Goal: Information Seeking & Learning: Learn about a topic

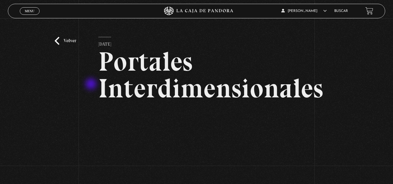
scroll to position [58, 0]
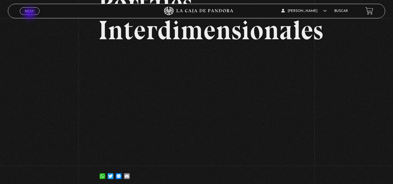
click at [31, 14] on span "Cerrar" at bounding box center [30, 16] width 14 height 4
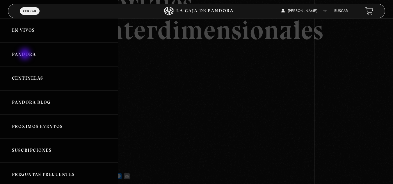
click at [26, 55] on link "Pandora" at bounding box center [59, 55] width 118 height 24
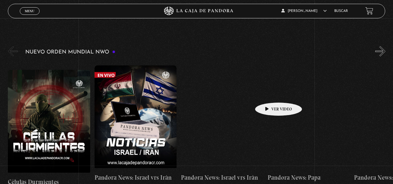
scroll to position [87, 0]
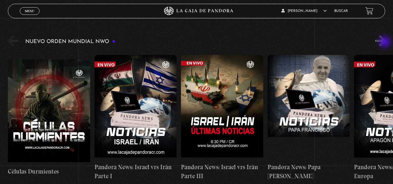
click at [386, 43] on button "»" at bounding box center [381, 41] width 10 height 10
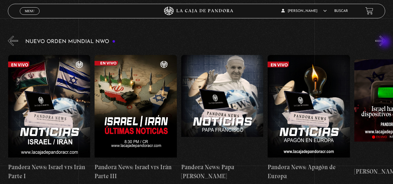
click at [386, 43] on button "»" at bounding box center [381, 41] width 10 height 10
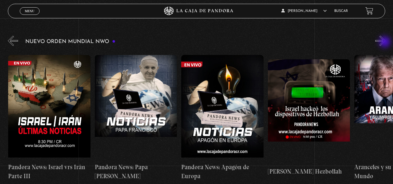
scroll to position [0, 173]
click at [386, 43] on button "»" at bounding box center [381, 41] width 10 height 10
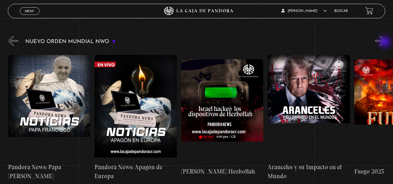
click at [386, 43] on button "»" at bounding box center [381, 41] width 10 height 10
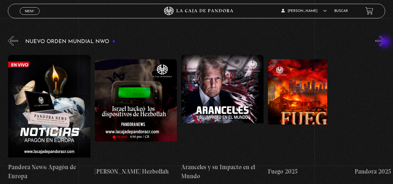
scroll to position [0, 346]
click at [386, 43] on button "»" at bounding box center [381, 41] width 10 height 10
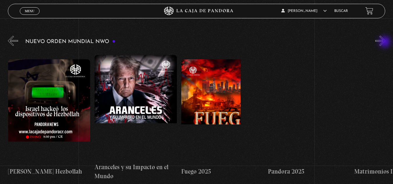
click at [386, 43] on button "»" at bounding box center [381, 41] width 10 height 10
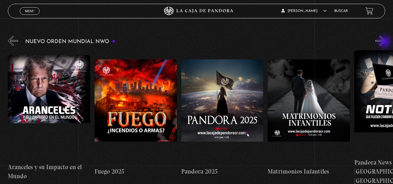
click at [386, 43] on button "»" at bounding box center [381, 41] width 10 height 10
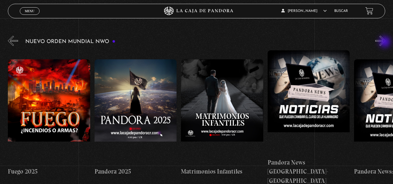
click at [386, 43] on button "»" at bounding box center [381, 41] width 10 height 10
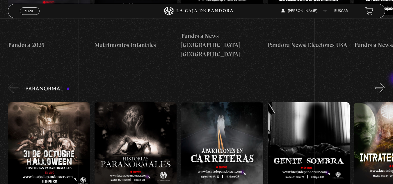
scroll to position [204, 0]
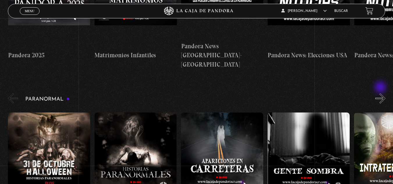
click at [381, 93] on button "»" at bounding box center [381, 98] width 10 height 10
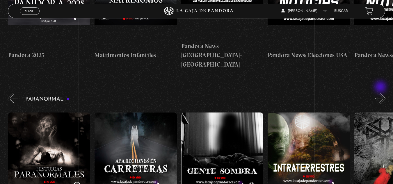
scroll to position [0, 87]
click at [381, 93] on button "»" at bounding box center [381, 98] width 10 height 10
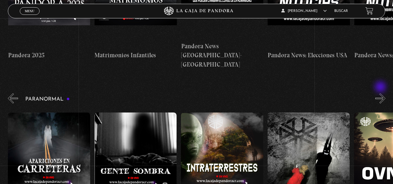
click at [381, 93] on button "»" at bounding box center [381, 98] width 10 height 10
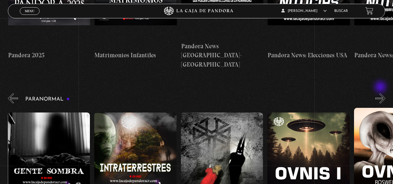
click at [381, 93] on button "»" at bounding box center [381, 98] width 10 height 10
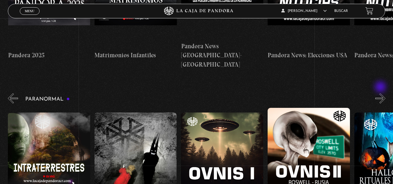
click at [381, 93] on button "»" at bounding box center [381, 98] width 10 height 10
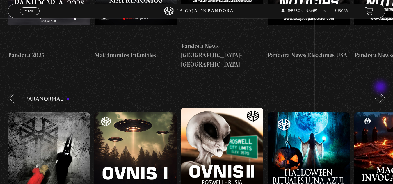
click at [381, 93] on button "»" at bounding box center [381, 98] width 10 height 10
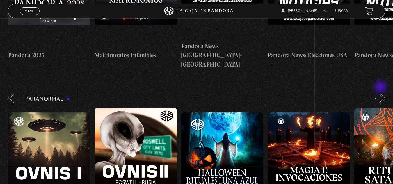
click at [381, 93] on button "»" at bounding box center [381, 98] width 10 height 10
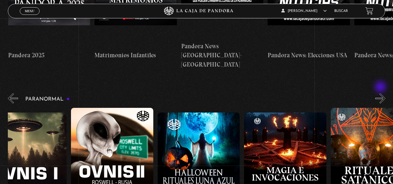
scroll to position [0, 563]
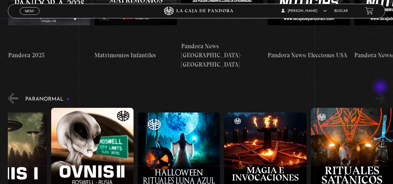
click at [381, 93] on button "»" at bounding box center [381, 98] width 10 height 10
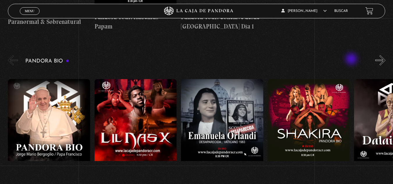
scroll to position [582, 0]
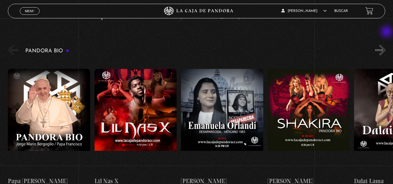
click at [386, 45] on button "»" at bounding box center [381, 50] width 10 height 10
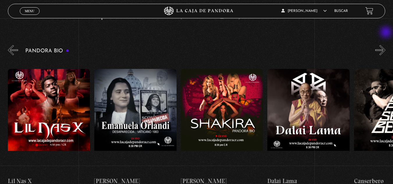
click at [386, 45] on button "»" at bounding box center [381, 50] width 10 height 10
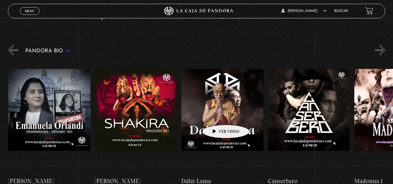
scroll to position [0, 173]
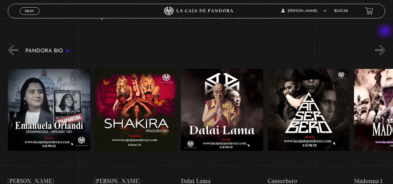
click at [386, 45] on button "»" at bounding box center [381, 50] width 10 height 10
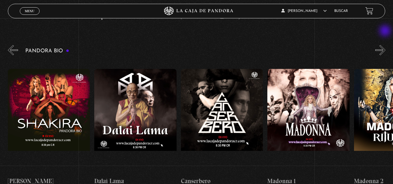
click at [386, 45] on button "»" at bounding box center [381, 50] width 10 height 10
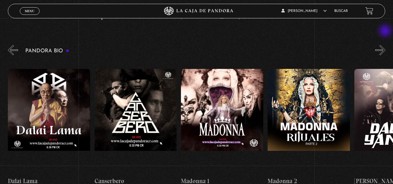
click at [386, 45] on button "»" at bounding box center [381, 50] width 10 height 10
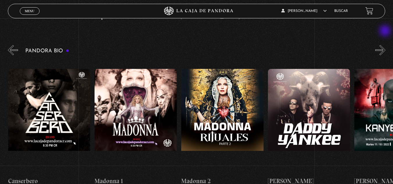
click at [386, 45] on button "»" at bounding box center [381, 50] width 10 height 10
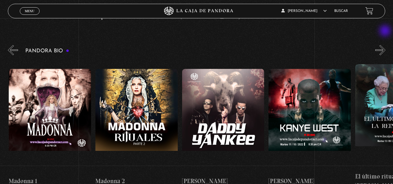
click at [386, 45] on button "»" at bounding box center [381, 50] width 10 height 10
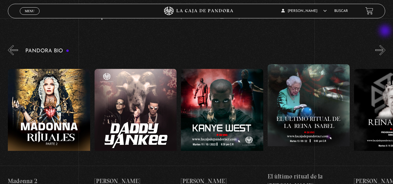
click at [386, 45] on button "»" at bounding box center [381, 50] width 10 height 10
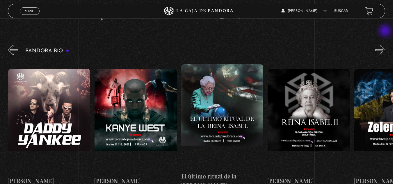
click at [386, 45] on button "»" at bounding box center [381, 50] width 10 height 10
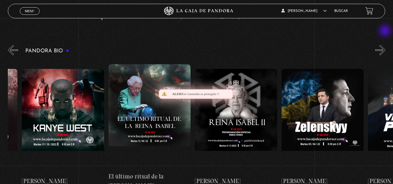
click at [386, 45] on button "»" at bounding box center [381, 50] width 10 height 10
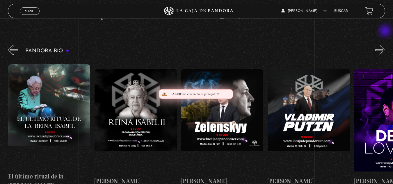
click at [386, 45] on button "»" at bounding box center [381, 50] width 10 height 10
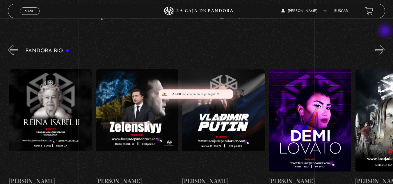
click at [386, 45] on button "»" at bounding box center [381, 50] width 10 height 10
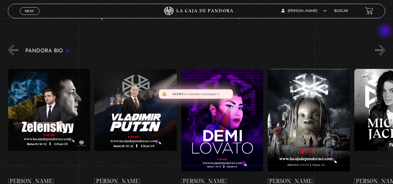
click at [386, 45] on button "»" at bounding box center [381, 50] width 10 height 10
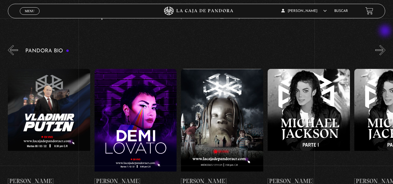
click at [386, 45] on button "»" at bounding box center [381, 50] width 10 height 10
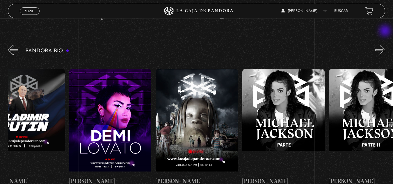
click at [386, 45] on button "»" at bounding box center [381, 50] width 10 height 10
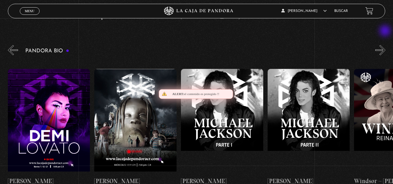
click at [386, 45] on button "»" at bounding box center [381, 50] width 10 height 10
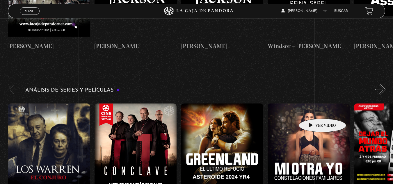
scroll to position [728, 0]
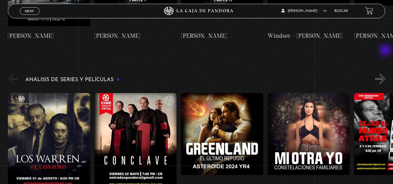
click at [386, 74] on button "»" at bounding box center [381, 79] width 10 height 10
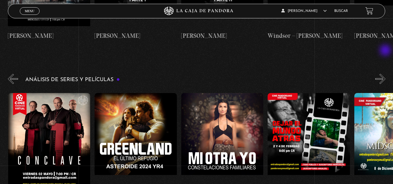
scroll to position [0, 87]
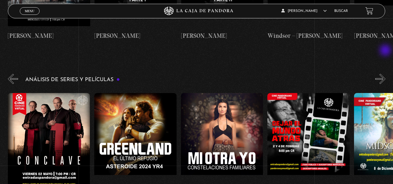
click at [386, 74] on button "»" at bounding box center [381, 79] width 10 height 10
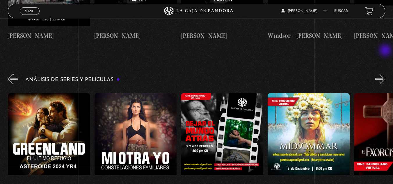
click at [386, 74] on button "»" at bounding box center [381, 79] width 10 height 10
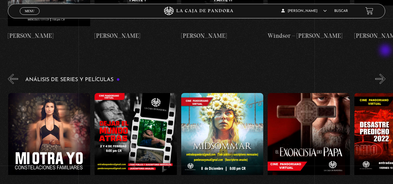
scroll to position [0, 260]
click at [386, 74] on button "»" at bounding box center [381, 79] width 10 height 10
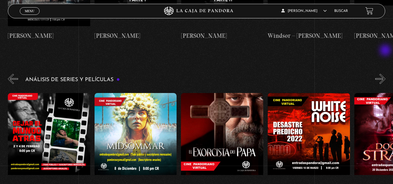
click at [386, 74] on button "»" at bounding box center [381, 79] width 10 height 10
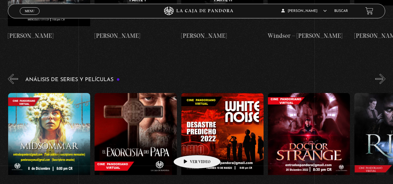
scroll to position [0, 433]
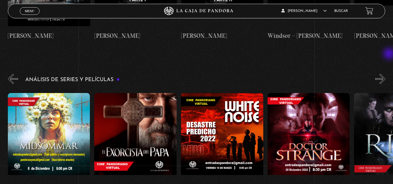
click at [390, 73] on div "Análisis de series y películas" at bounding box center [200, 144] width 385 height 142
click at [379, 73] on div "Análisis de series y películas" at bounding box center [200, 144] width 385 height 142
click at [380, 74] on button "»" at bounding box center [381, 79] width 10 height 10
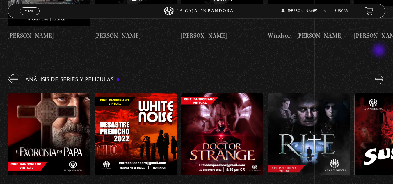
click at [380, 74] on button "»" at bounding box center [381, 79] width 10 height 10
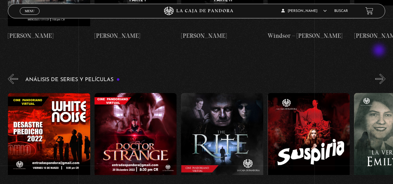
click at [380, 74] on button "»" at bounding box center [381, 79] width 10 height 10
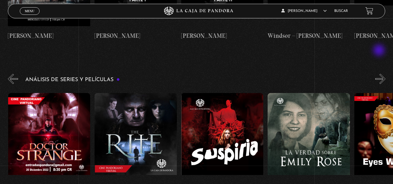
click at [380, 74] on button "»" at bounding box center [381, 79] width 10 height 10
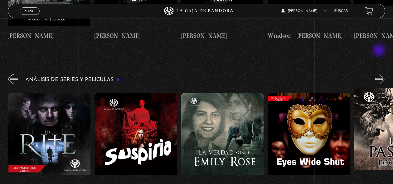
scroll to position [0, 780]
click at [380, 74] on button "»" at bounding box center [381, 79] width 10 height 10
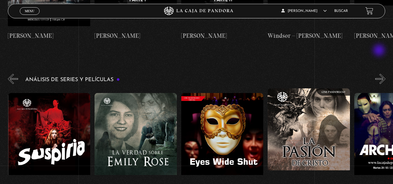
click at [380, 74] on button "»" at bounding box center [381, 79] width 10 height 10
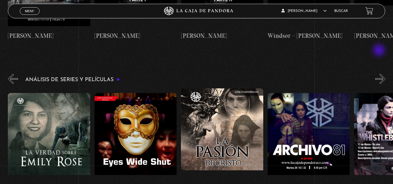
click at [380, 74] on button "»" at bounding box center [381, 79] width 10 height 10
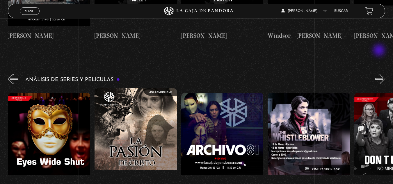
scroll to position [0, 1040]
click at [380, 74] on button "»" at bounding box center [381, 79] width 10 height 10
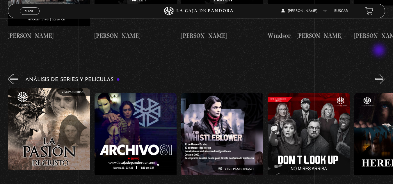
click at [380, 74] on button "»" at bounding box center [381, 79] width 10 height 10
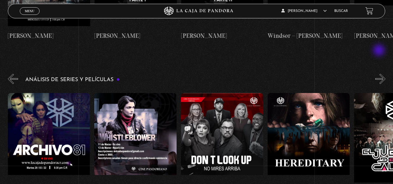
click at [380, 74] on button "»" at bounding box center [381, 79] width 10 height 10
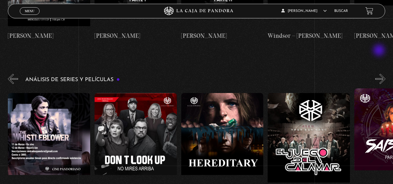
click at [380, 74] on button "»" at bounding box center [381, 79] width 10 height 10
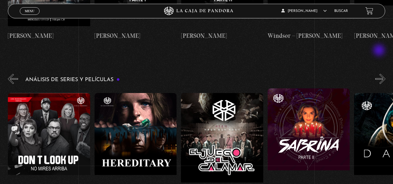
click at [380, 74] on button "»" at bounding box center [381, 79] width 10 height 10
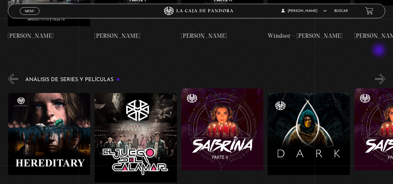
click at [380, 74] on button "»" at bounding box center [381, 79] width 10 height 10
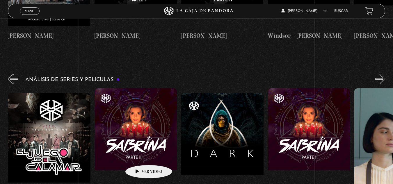
scroll to position [0, 1559]
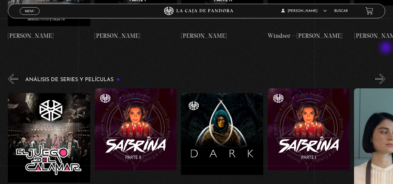
click at [386, 74] on button "»" at bounding box center [381, 79] width 10 height 10
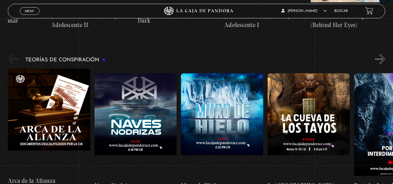
scroll to position [903, 0]
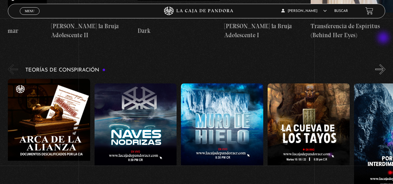
click at [384, 64] on button "»" at bounding box center [381, 69] width 10 height 10
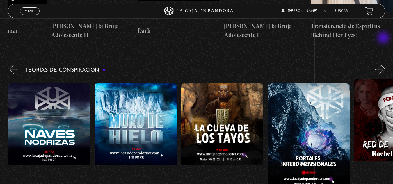
click at [384, 64] on button "»" at bounding box center [381, 69] width 10 height 10
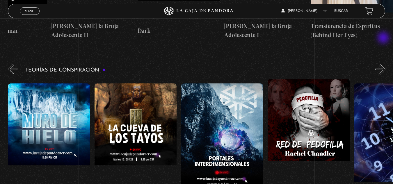
click at [384, 64] on button "»" at bounding box center [381, 69] width 10 height 10
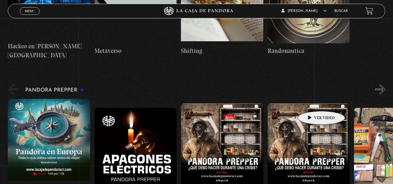
scroll to position [1223, 0]
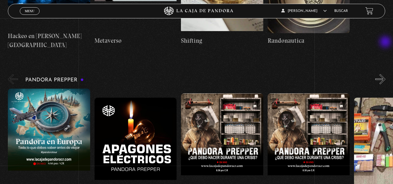
click at [386, 74] on button "»" at bounding box center [381, 79] width 10 height 10
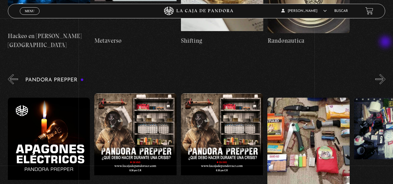
click at [386, 74] on button "»" at bounding box center [381, 79] width 10 height 10
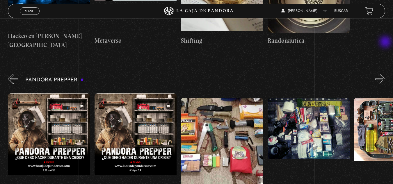
click at [386, 74] on button "»" at bounding box center [381, 79] width 10 height 10
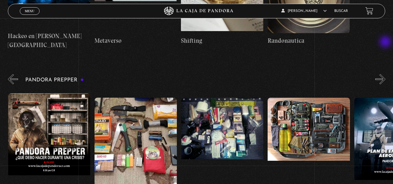
scroll to position [0, 260]
click at [385, 74] on button "»" at bounding box center [381, 79] width 10 height 10
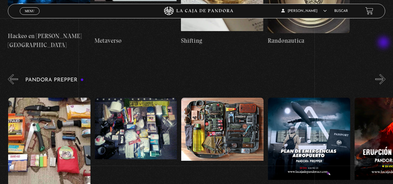
scroll to position [0, 346]
click at [385, 74] on button "»" at bounding box center [381, 79] width 10 height 10
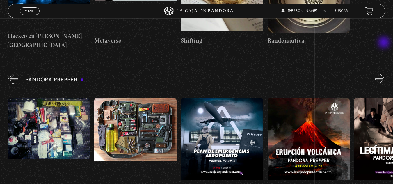
click at [385, 74] on button "»" at bounding box center [381, 79] width 10 height 10
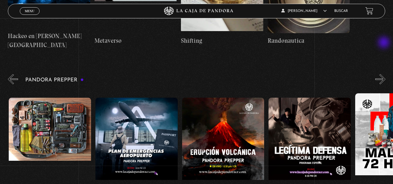
scroll to position [0, 520]
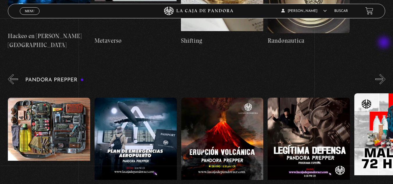
click at [385, 74] on button "»" at bounding box center [381, 79] width 10 height 10
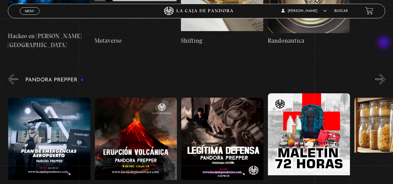
scroll to position [0, 606]
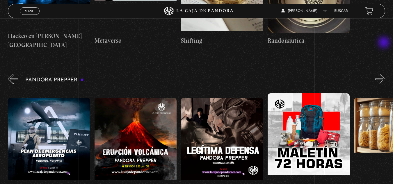
click at [385, 74] on button "»" at bounding box center [381, 79] width 10 height 10
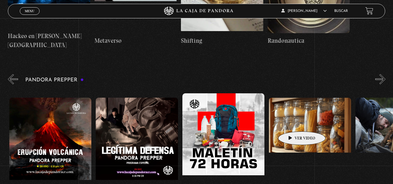
scroll to position [0, 693]
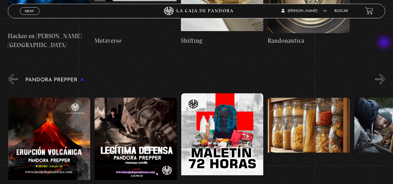
click at [385, 74] on button "»" at bounding box center [381, 79] width 10 height 10
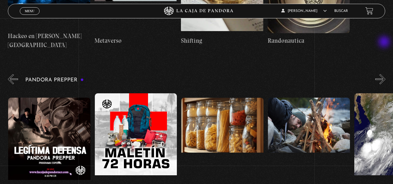
click at [385, 74] on button "»" at bounding box center [381, 79] width 10 height 10
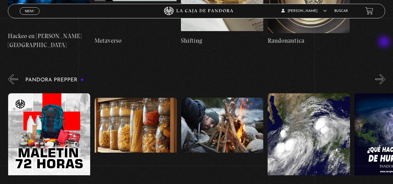
click at [385, 74] on button "»" at bounding box center [381, 79] width 10 height 10
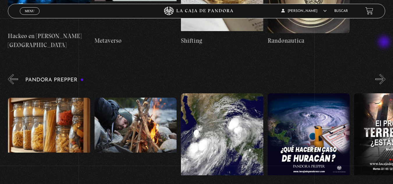
click at [385, 74] on button "»" at bounding box center [381, 79] width 10 height 10
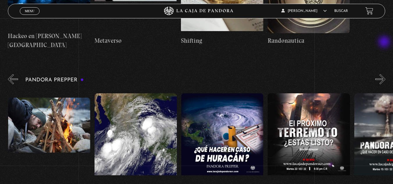
scroll to position [0, 1040]
click at [385, 74] on button "»" at bounding box center [381, 79] width 10 height 10
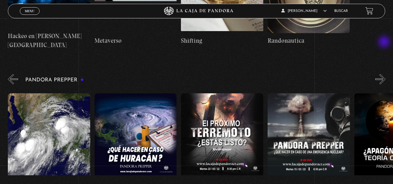
click at [385, 74] on button "»" at bounding box center [381, 79] width 10 height 10
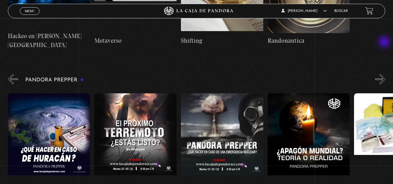
click at [385, 74] on button "»" at bounding box center [381, 79] width 10 height 10
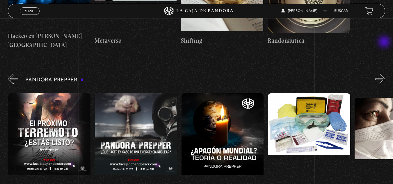
scroll to position [0, 1299]
click at [385, 74] on button "»" at bounding box center [381, 79] width 10 height 10
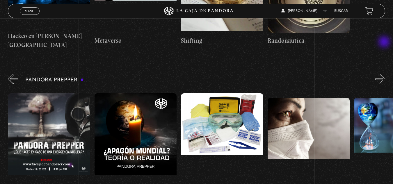
click at [385, 74] on button "»" at bounding box center [381, 79] width 10 height 10
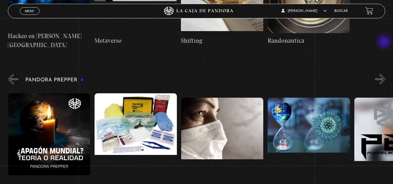
click at [385, 74] on button "»" at bounding box center [381, 79] width 10 height 10
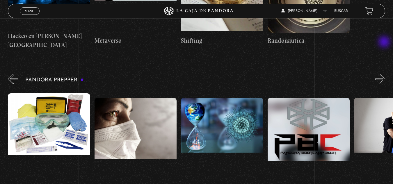
click at [385, 74] on button "»" at bounding box center [381, 79] width 10 height 10
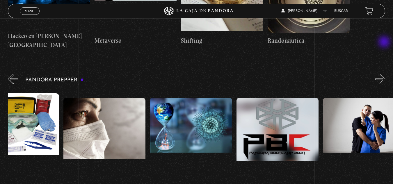
scroll to position [0, 1603]
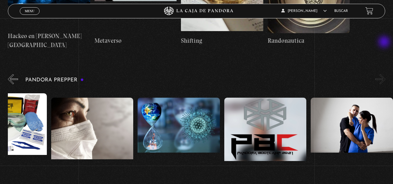
click at [385, 74] on button "»" at bounding box center [381, 79] width 10 height 10
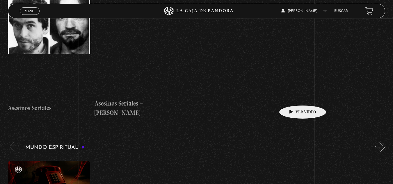
scroll to position [1689, 0]
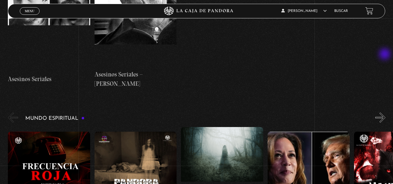
click at [386, 113] on button "»" at bounding box center [381, 118] width 10 height 10
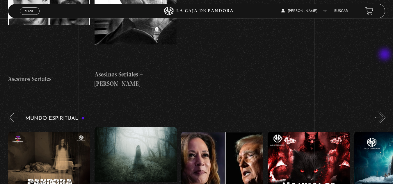
click at [386, 113] on button "»" at bounding box center [381, 118] width 10 height 10
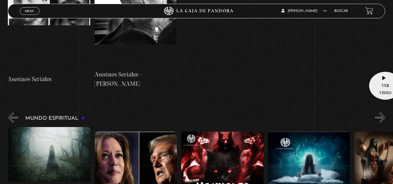
scroll to position [0, 173]
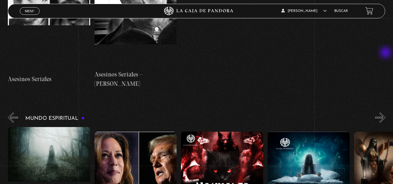
click at [386, 113] on button "»" at bounding box center [381, 118] width 10 height 10
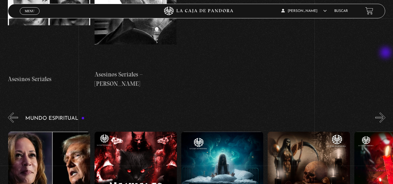
scroll to position [0, 260]
click at [386, 113] on button "»" at bounding box center [381, 118] width 10 height 10
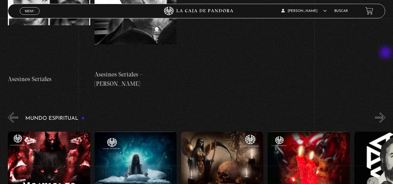
scroll to position [0, 346]
click at [386, 113] on button "»" at bounding box center [381, 118] width 10 height 10
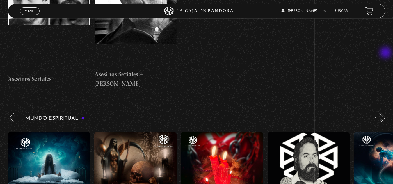
click at [386, 113] on button "»" at bounding box center [381, 118] width 10 height 10
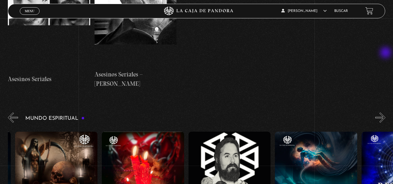
scroll to position [0, 520]
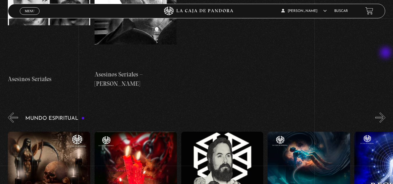
click at [386, 113] on button "»" at bounding box center [381, 118] width 10 height 10
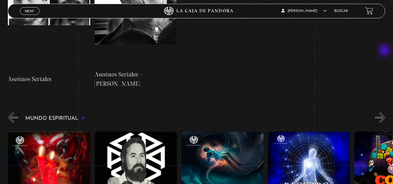
scroll to position [0, 606]
click at [386, 113] on button "»" at bounding box center [381, 118] width 10 height 10
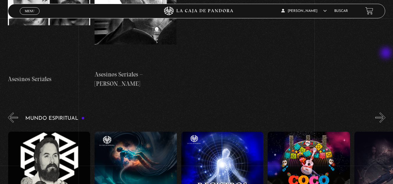
click at [386, 113] on button "»" at bounding box center [381, 118] width 10 height 10
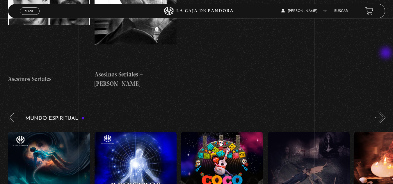
click at [386, 113] on button "»" at bounding box center [381, 118] width 10 height 10
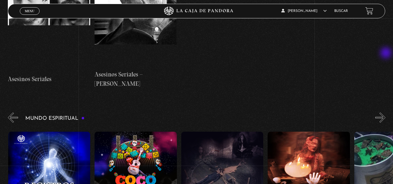
click at [386, 113] on button "»" at bounding box center [381, 118] width 10 height 10
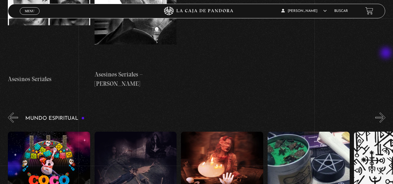
click at [386, 113] on button "»" at bounding box center [381, 118] width 10 height 10
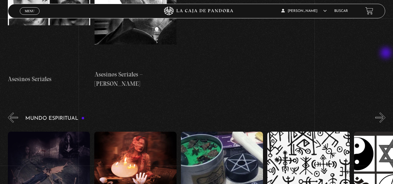
click at [386, 113] on button "»" at bounding box center [381, 118] width 10 height 10
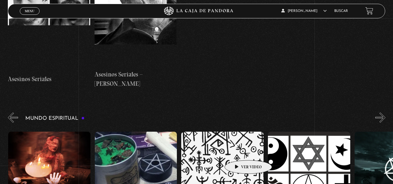
scroll to position [0, 1126]
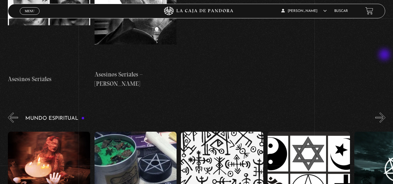
click at [385, 113] on button "»" at bounding box center [381, 118] width 10 height 10
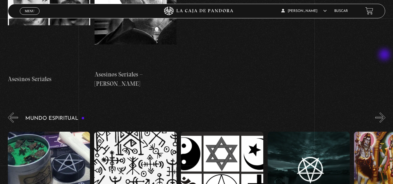
click at [385, 113] on button "»" at bounding box center [381, 118] width 10 height 10
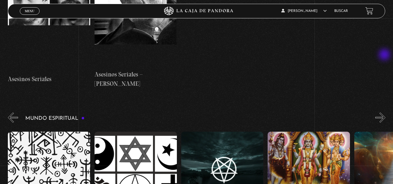
click at [385, 113] on button "»" at bounding box center [381, 118] width 10 height 10
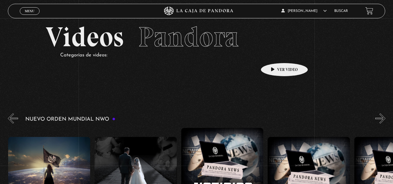
scroll to position [0, 0]
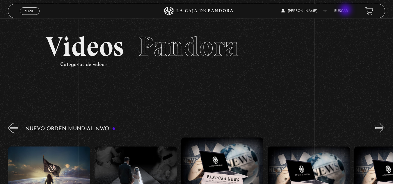
click at [346, 10] on link "Buscar" at bounding box center [342, 10] width 14 height 3
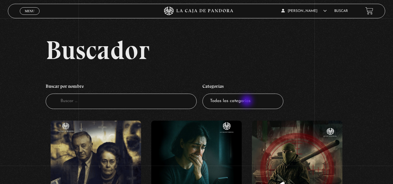
click at [249, 102] on select "Todas las categorías 11:11 Humanitario (1) Amo los Lunes (2) Análisis de series…" at bounding box center [243, 101] width 81 height 15
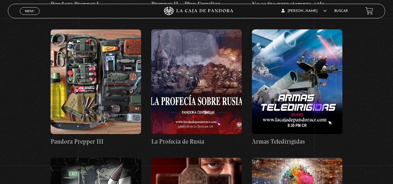
scroll to position [6143, 0]
